Goal: Transaction & Acquisition: Purchase product/service

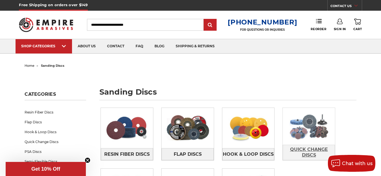
click at [298, 151] on span "Quick Change Discs" at bounding box center [309, 152] width 52 height 15
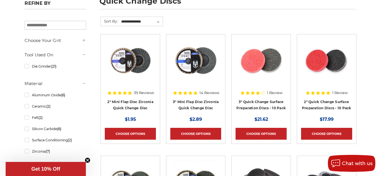
scroll to position [102, 0]
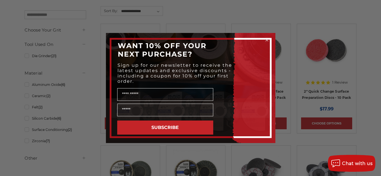
click at [266, 40] on circle "Close dialog" at bounding box center [266, 40] width 5 height 5
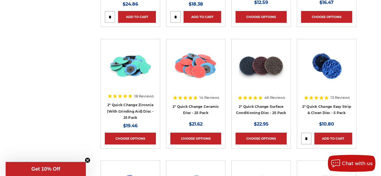
scroll to position [452, 0]
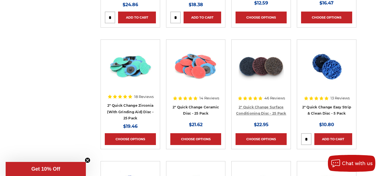
click at [266, 111] on link "2" Quick Change Surface Conditioning Disc - 25 Pack" at bounding box center [261, 110] width 50 height 11
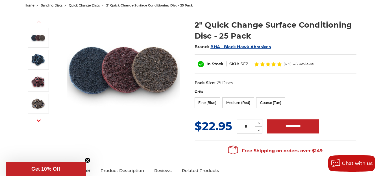
scroll to position [56, 0]
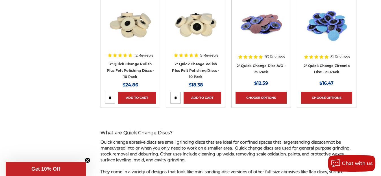
scroll to position [361, 0]
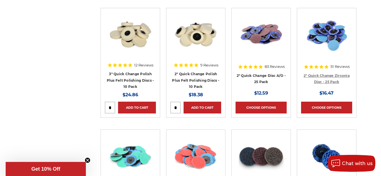
click at [329, 81] on link "2" Quick Change Zirconia Disc - 25 Pack" at bounding box center [326, 79] width 46 height 11
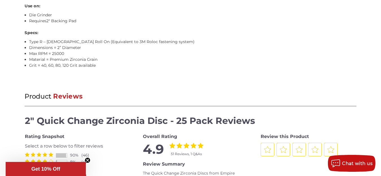
scroll to position [553, 0]
